Goal: Information Seeking & Learning: Learn about a topic

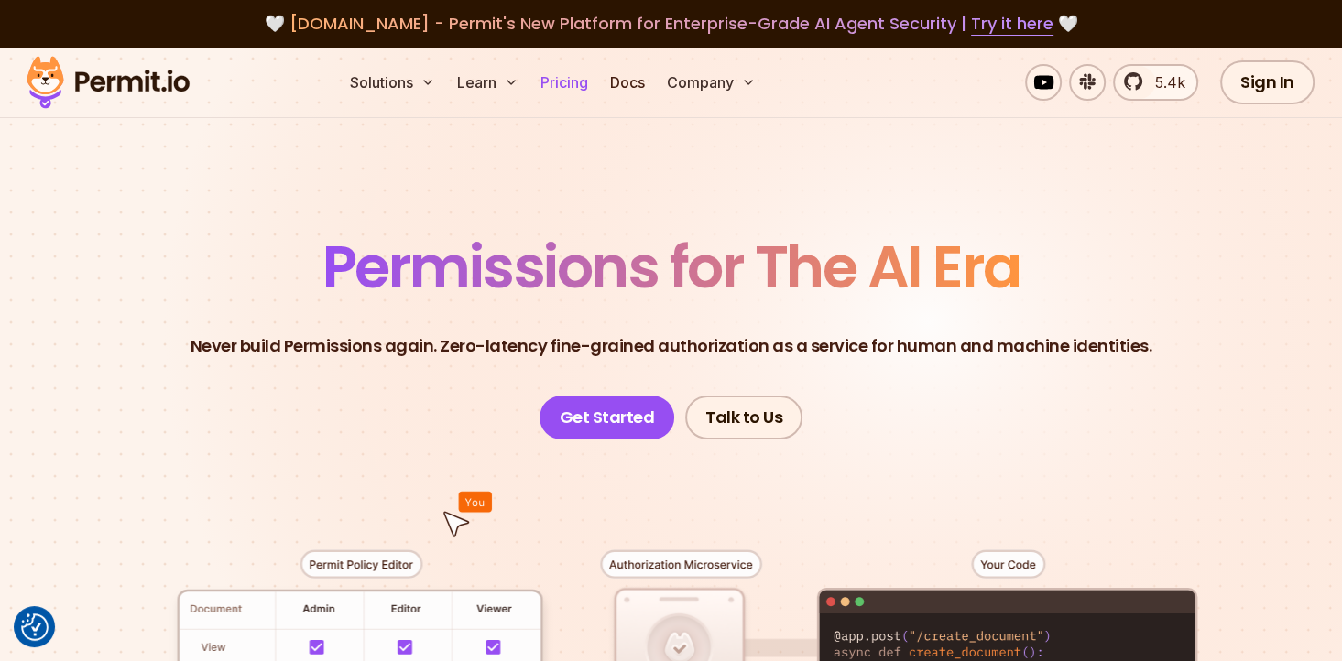
click at [554, 73] on link "Pricing" at bounding box center [564, 82] width 62 height 37
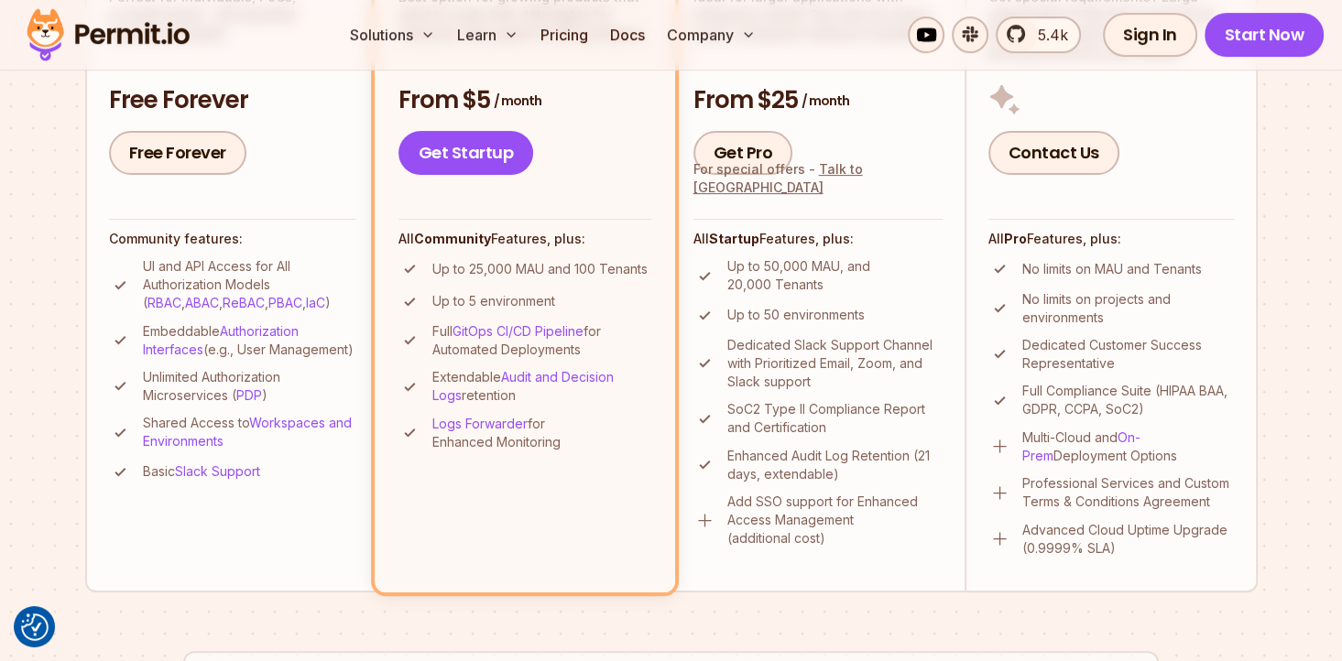
scroll to position [641, 0]
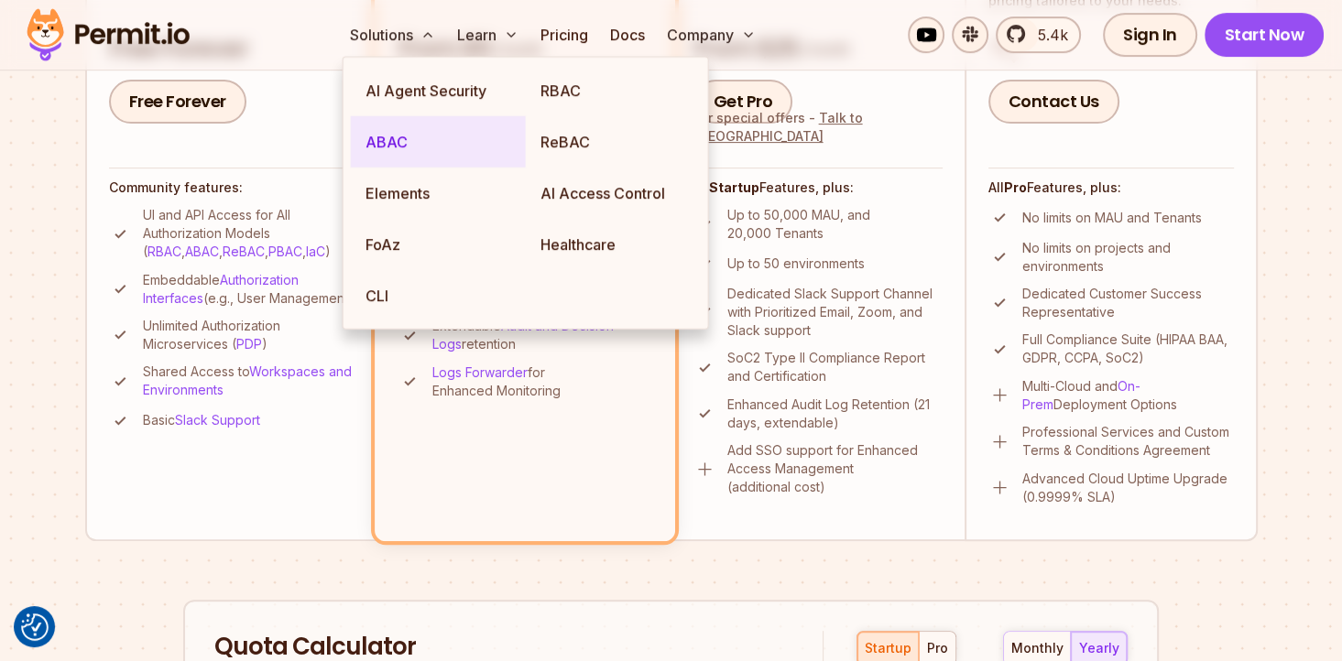
click at [382, 133] on link "ABAC" at bounding box center [438, 141] width 175 height 51
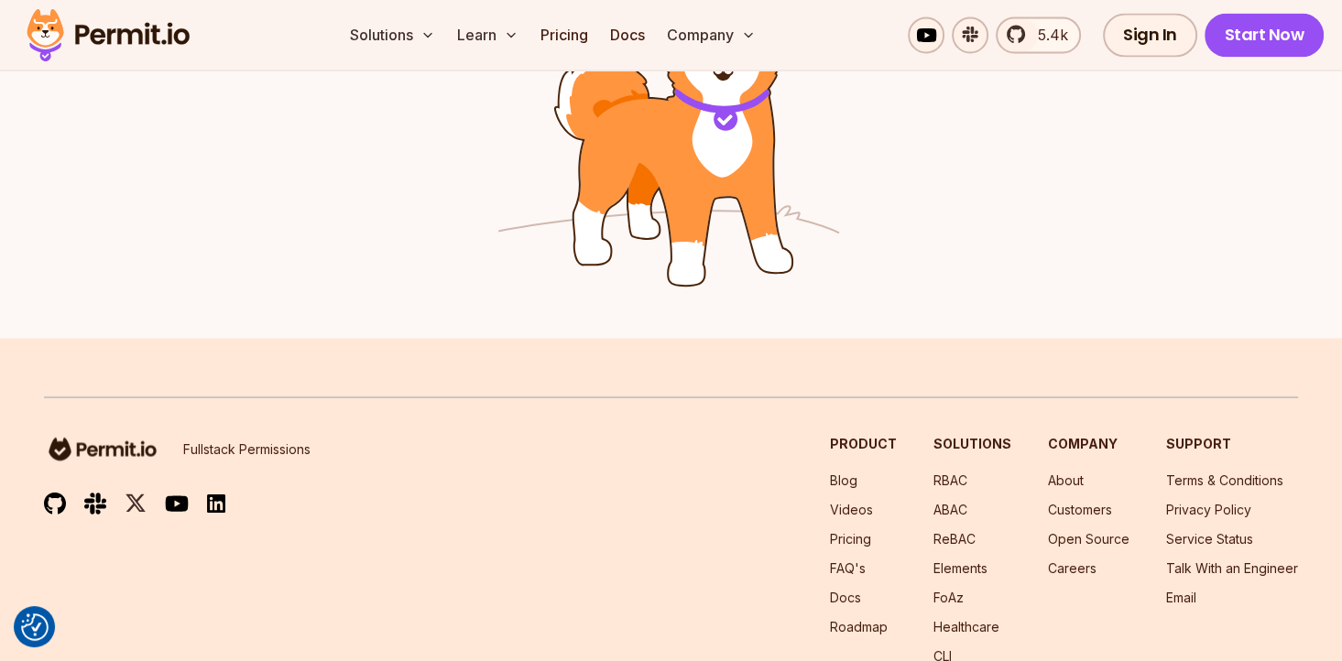
scroll to position [3174, 0]
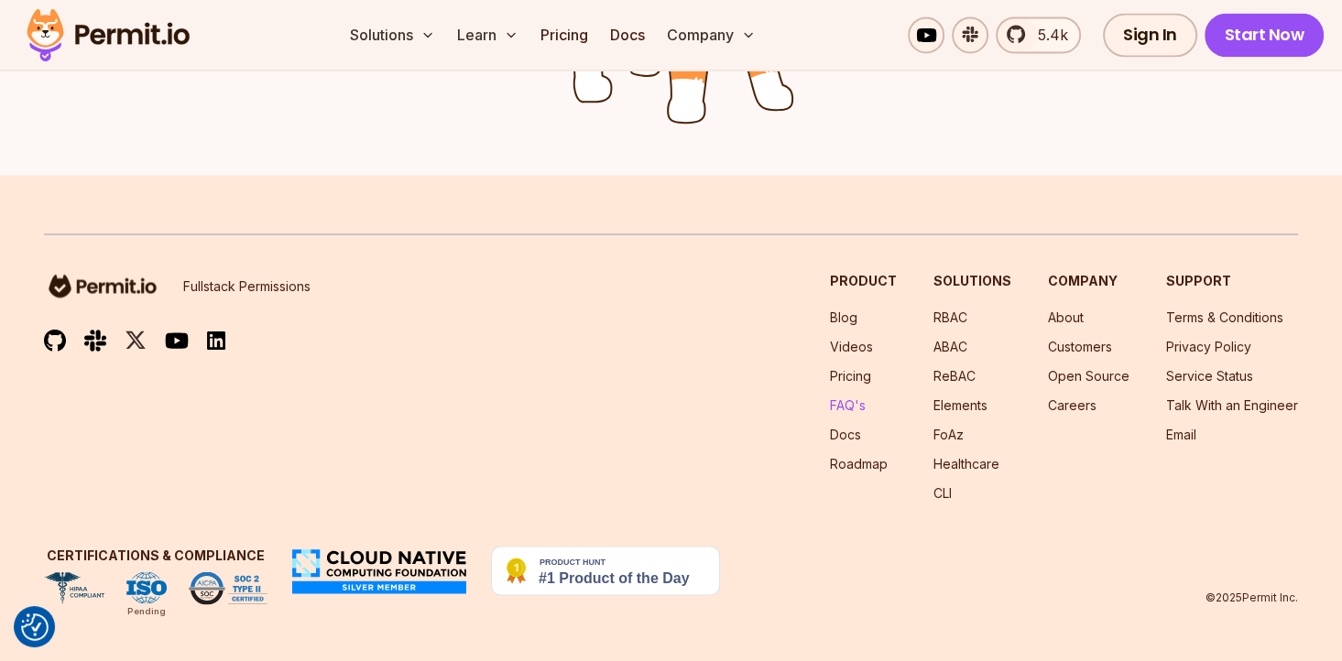
click at [856, 401] on link "FAQ's" at bounding box center [848, 405] width 36 height 16
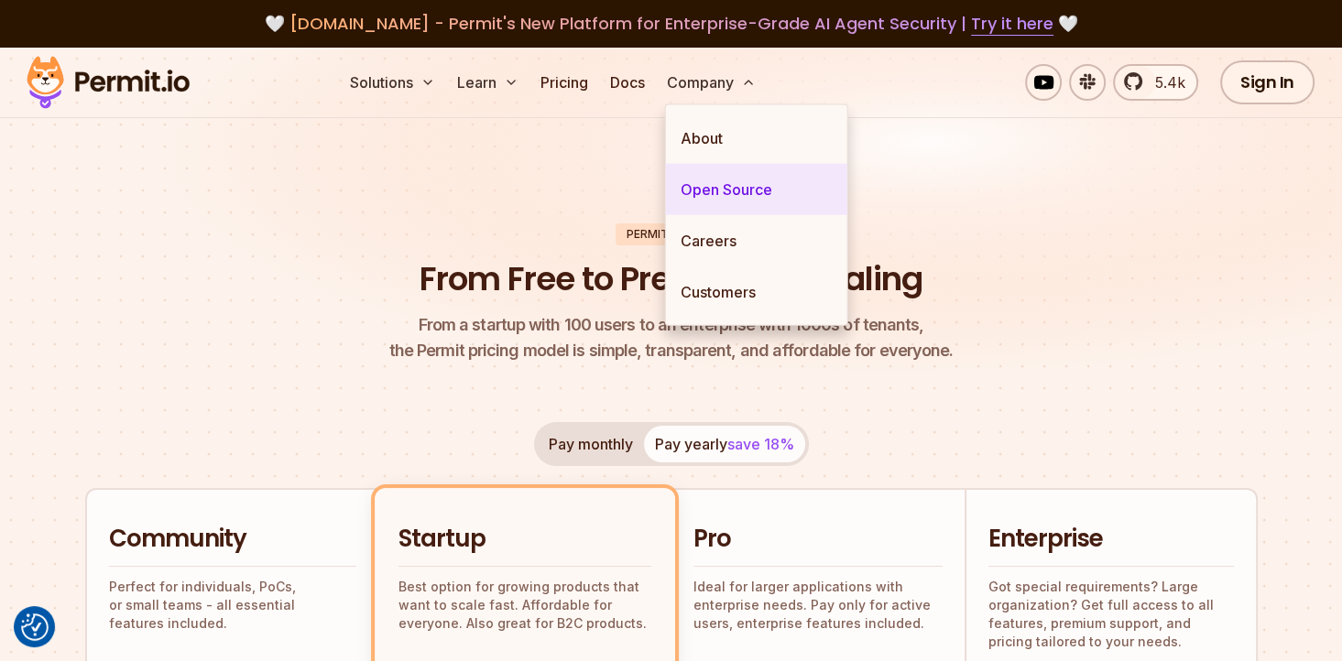
click at [700, 180] on link "Open Source" at bounding box center [756, 189] width 181 height 51
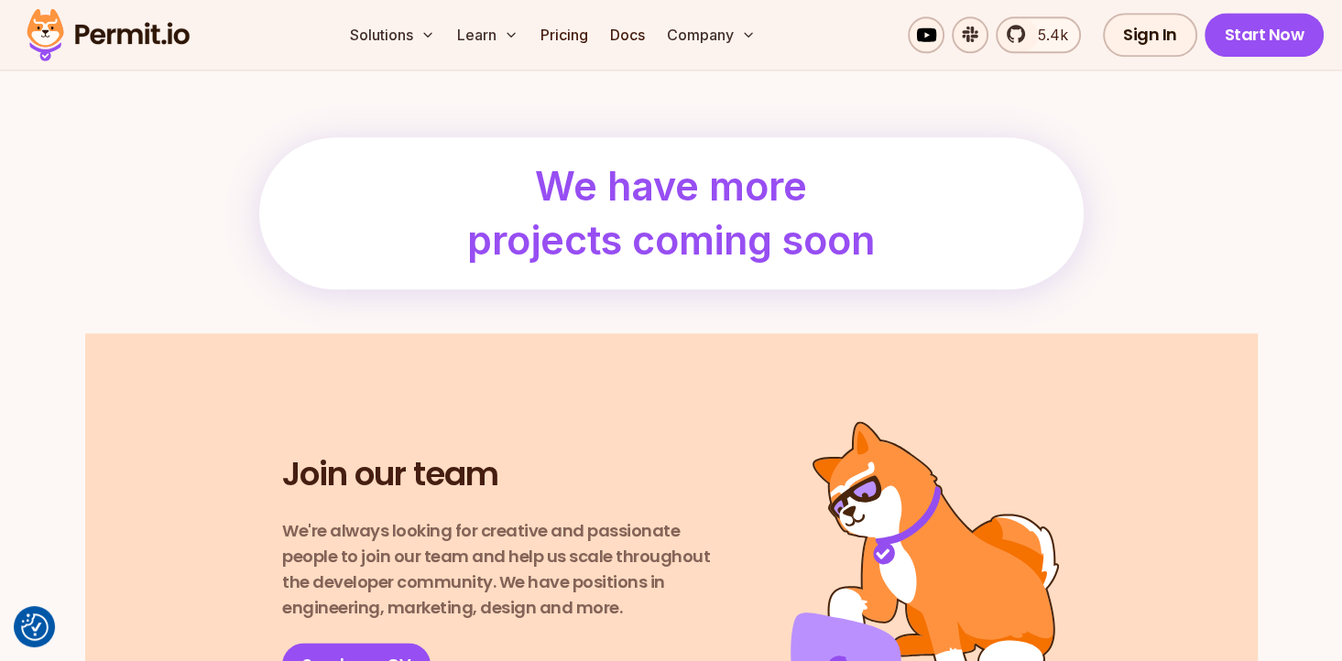
scroll to position [2107, 0]
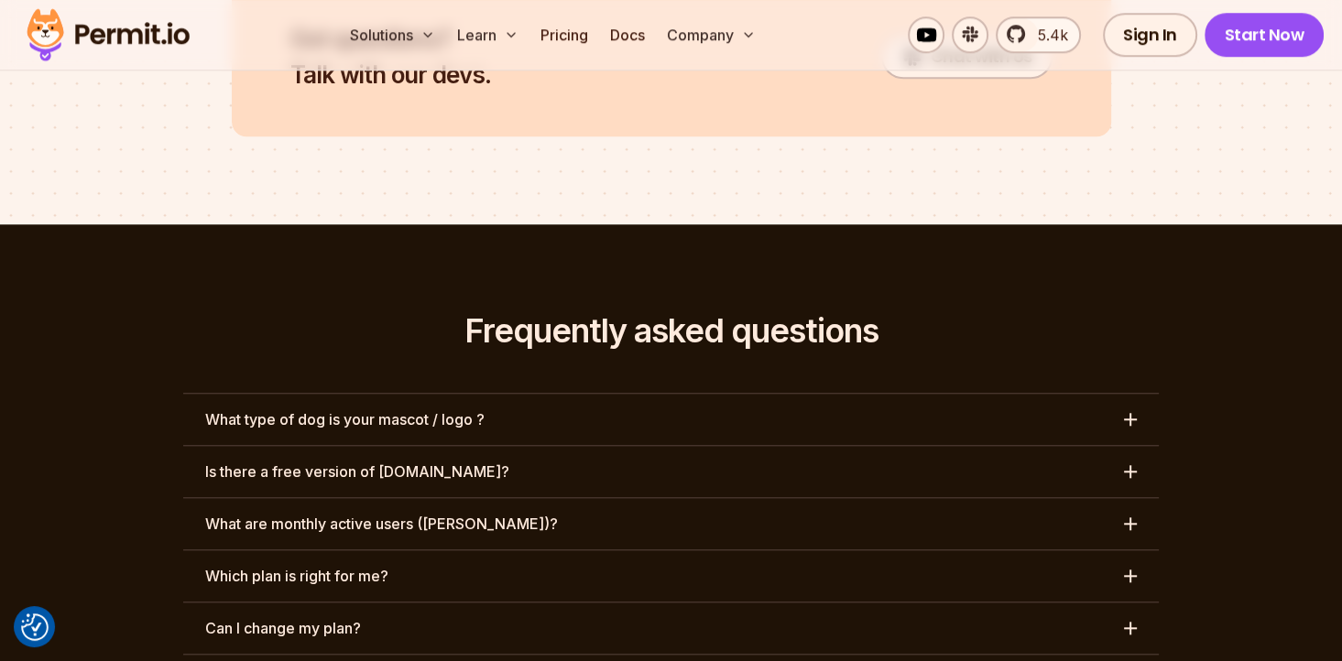
scroll to position [8277, 0]
